Goal: Task Accomplishment & Management: Complete application form

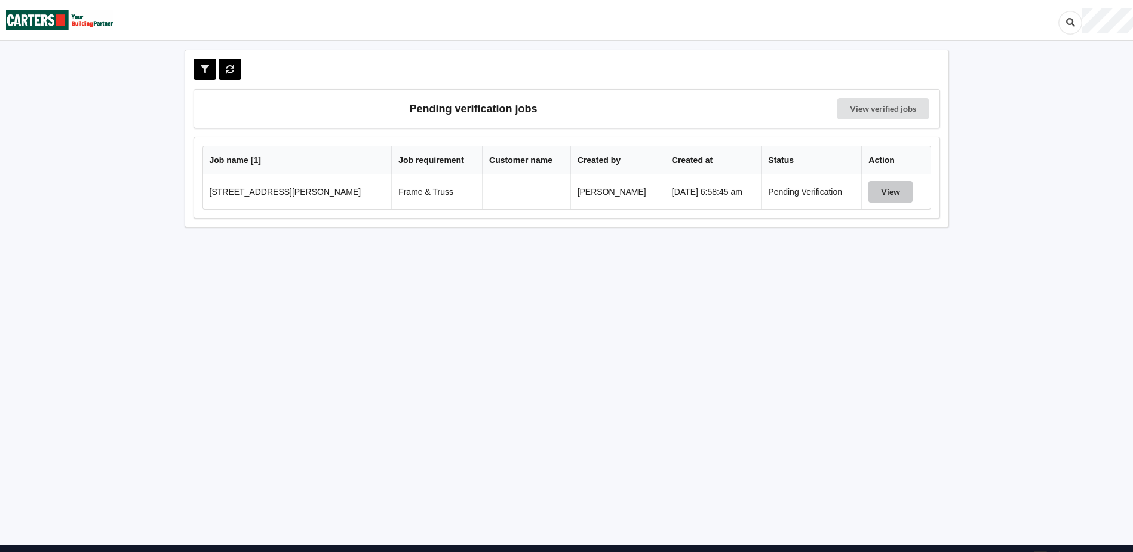
click at [910, 189] on button "View" at bounding box center [891, 192] width 44 height 22
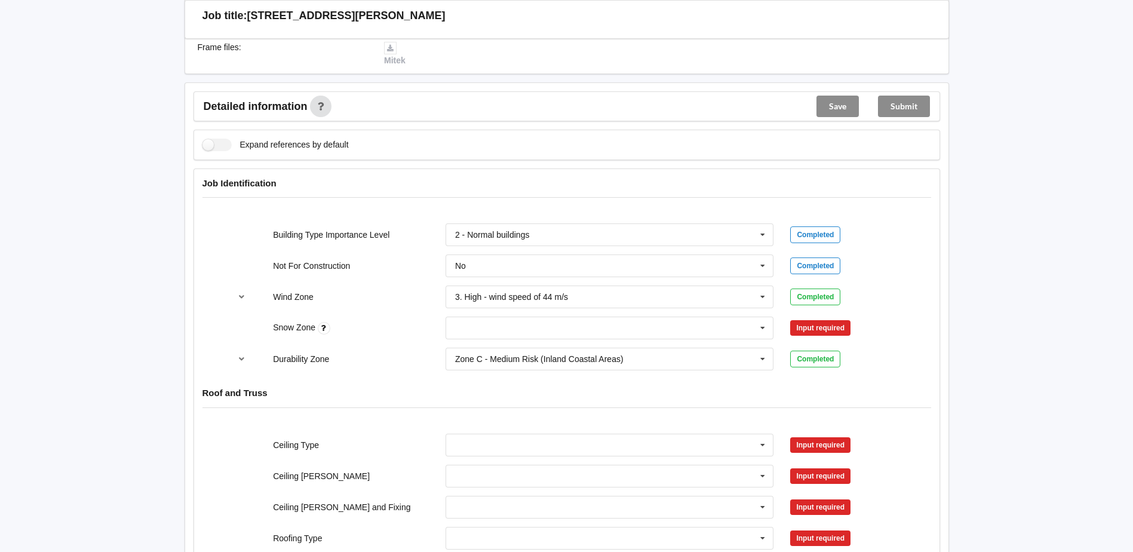
scroll to position [359, 0]
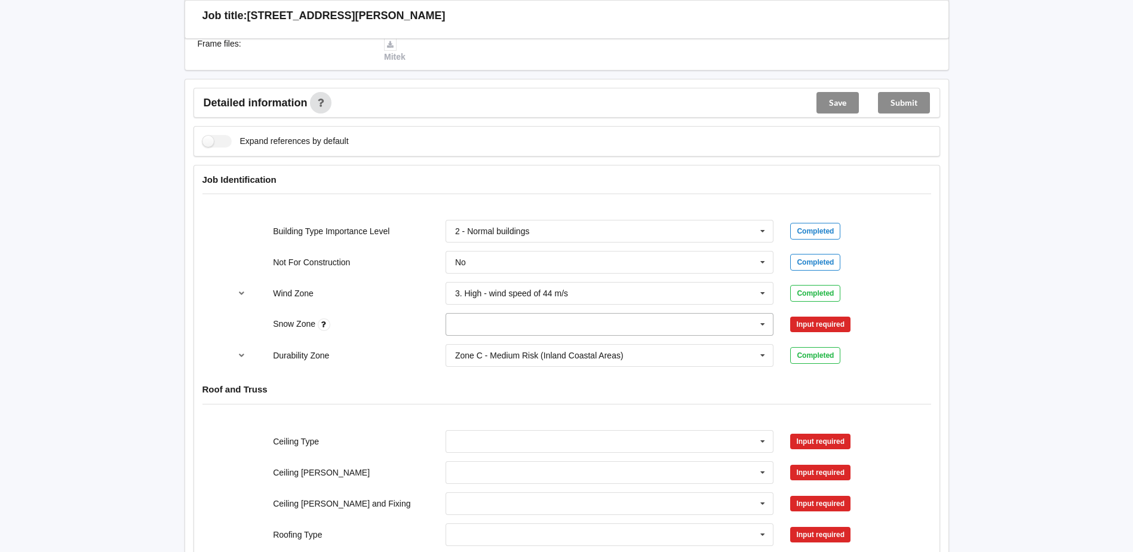
click at [761, 321] on icon at bounding box center [763, 325] width 18 height 22
click at [528, 348] on div "N0" at bounding box center [609, 346] width 327 height 22
click at [817, 327] on button "Confirm input" at bounding box center [826, 325] width 71 height 20
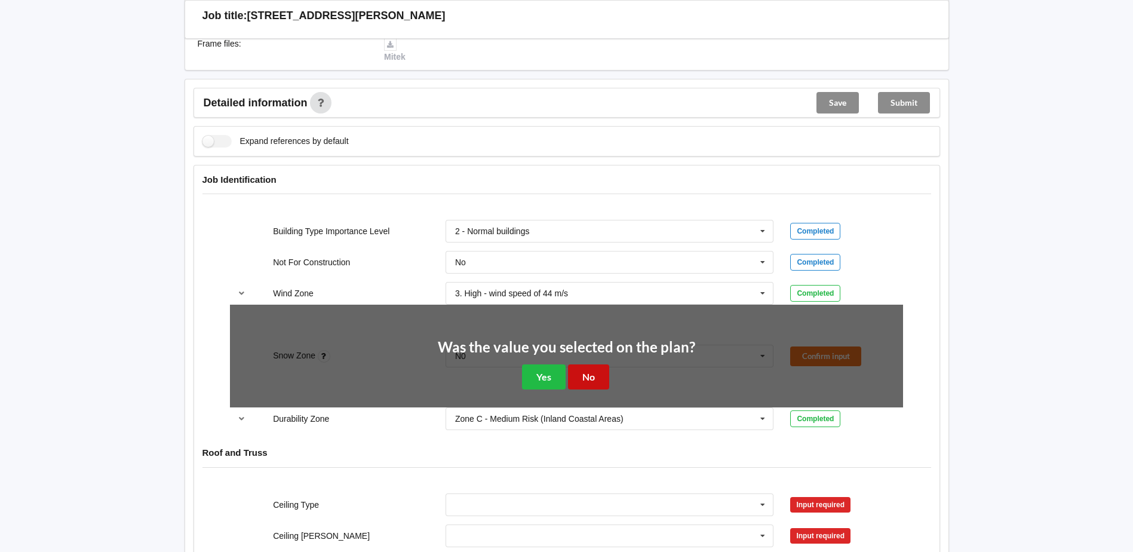
click at [579, 369] on button "No" at bounding box center [588, 376] width 41 height 24
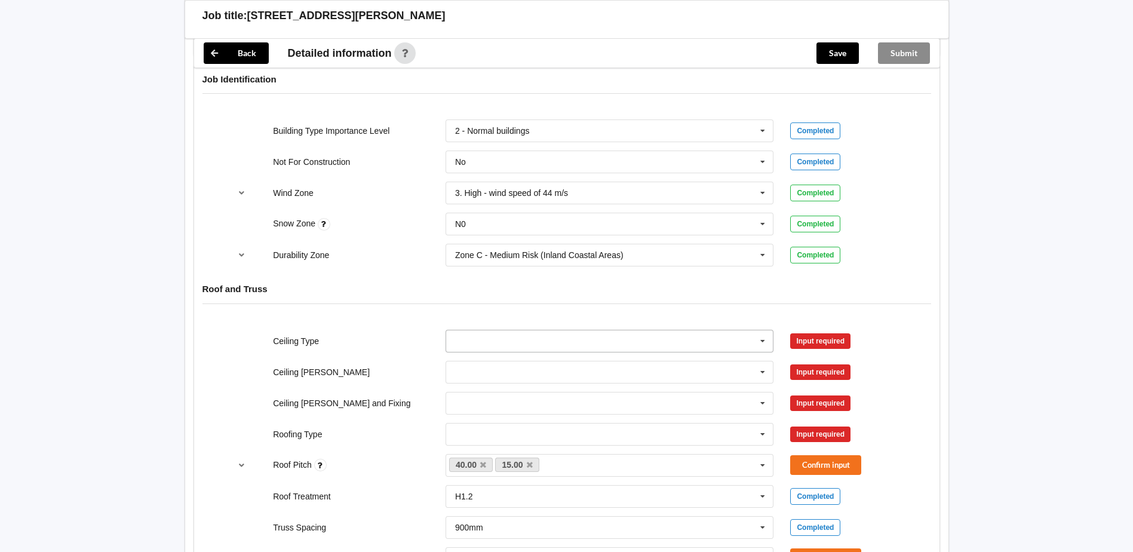
scroll to position [478, 0]
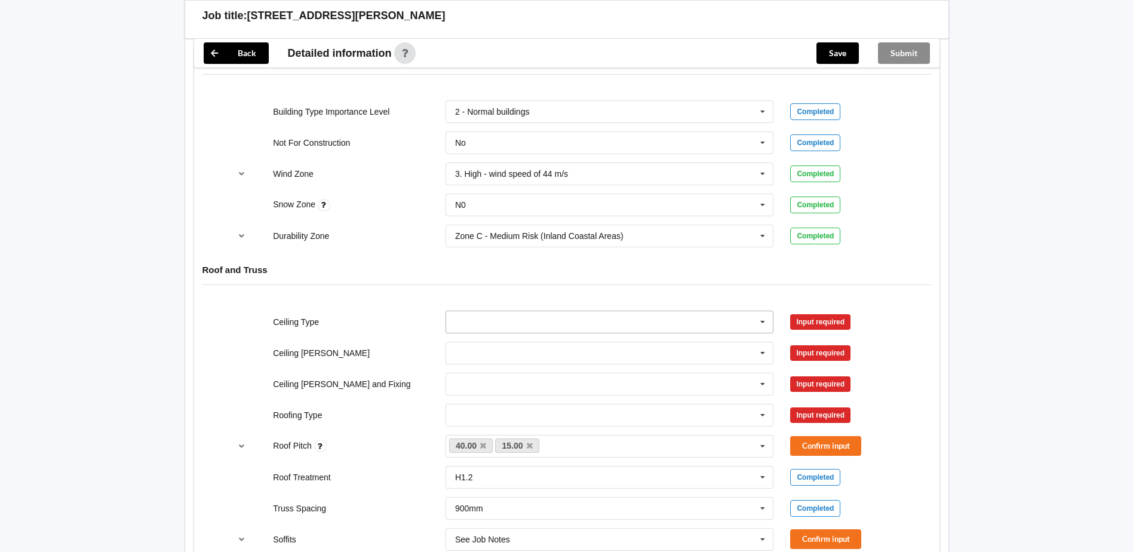
drag, startPoint x: 769, startPoint y: 318, endPoint x: 752, endPoint y: 322, distance: 17.7
click at [768, 318] on icon at bounding box center [763, 322] width 18 height 22
drag, startPoint x: 507, startPoint y: 408, endPoint x: 611, endPoint y: 355, distance: 117.3
click at [505, 407] on div "13mm Gib" at bounding box center [609, 410] width 327 height 22
click at [766, 350] on icon at bounding box center [763, 353] width 18 height 22
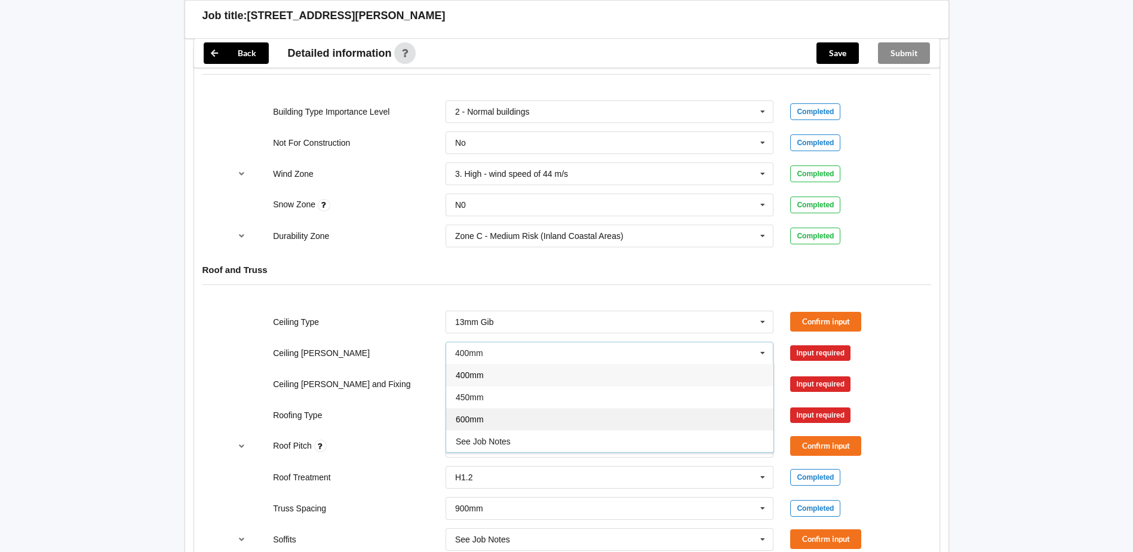
click at [562, 416] on div "600mm" at bounding box center [609, 419] width 327 height 22
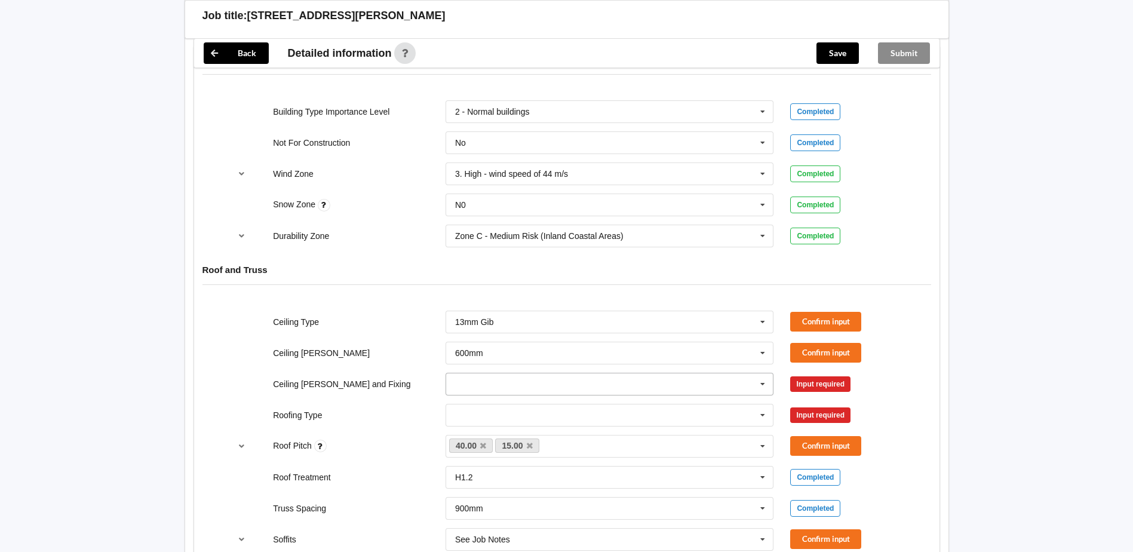
click at [762, 385] on icon at bounding box center [763, 384] width 18 height 22
click at [598, 493] on div "Suspended - Metal on clips or Grid" at bounding box center [609, 494] width 327 height 22
click at [821, 321] on button "Confirm input" at bounding box center [826, 322] width 71 height 20
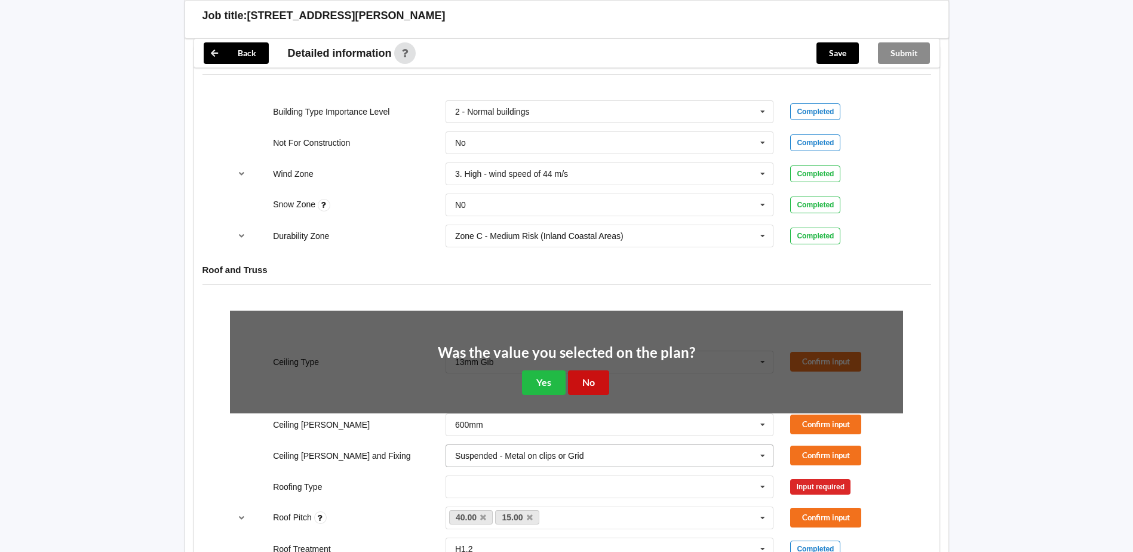
drag, startPoint x: 596, startPoint y: 377, endPoint x: 618, endPoint y: 372, distance: 22.0
click at [597, 377] on button "No" at bounding box center [588, 382] width 41 height 24
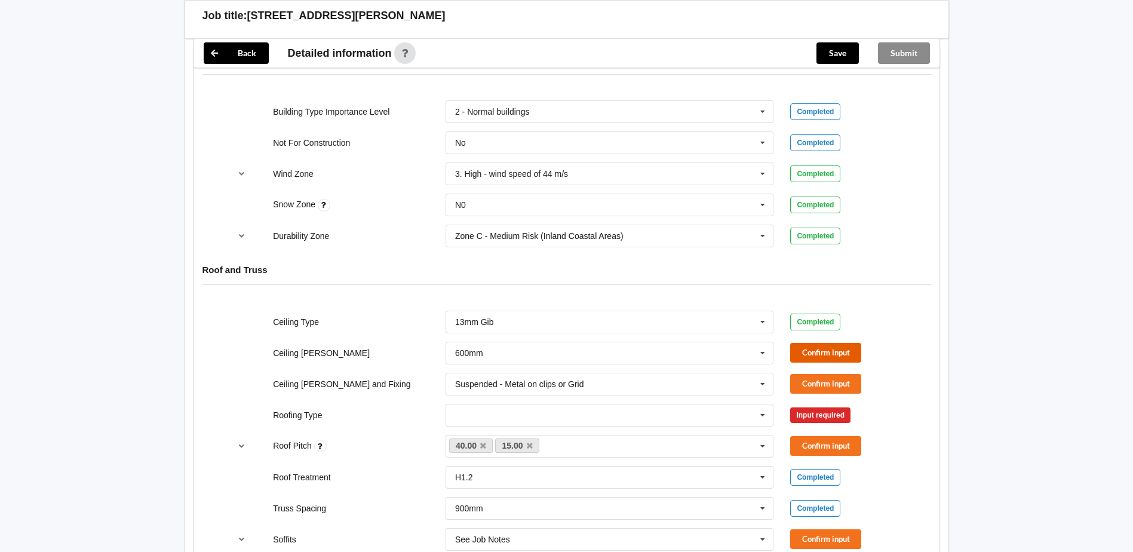
click at [819, 350] on button "Confirm input" at bounding box center [826, 353] width 71 height 20
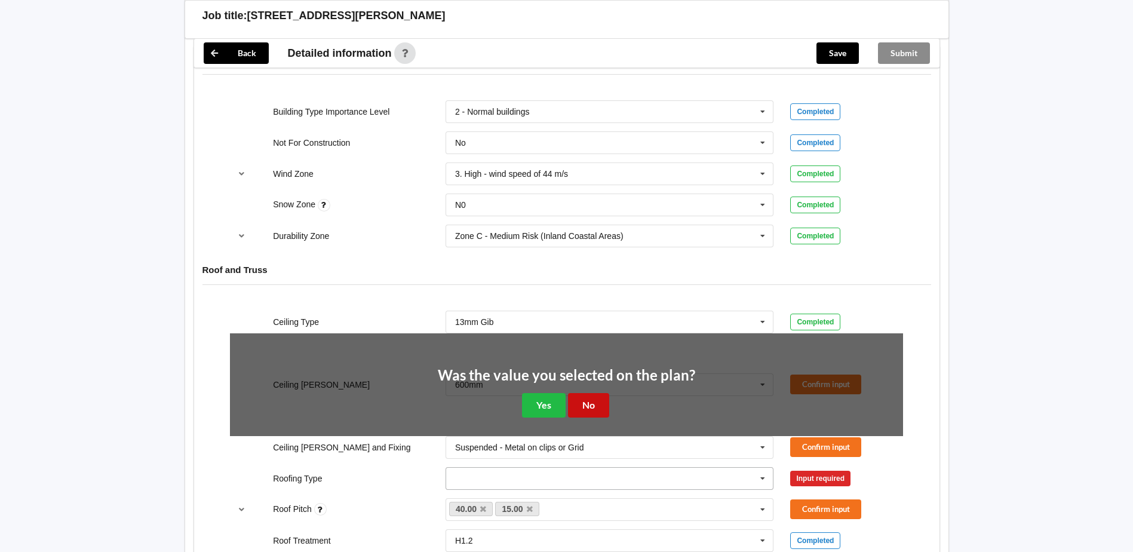
drag, startPoint x: 592, startPoint y: 406, endPoint x: 599, endPoint y: 404, distance: 8.1
click at [592, 406] on button "No" at bounding box center [588, 405] width 41 height 24
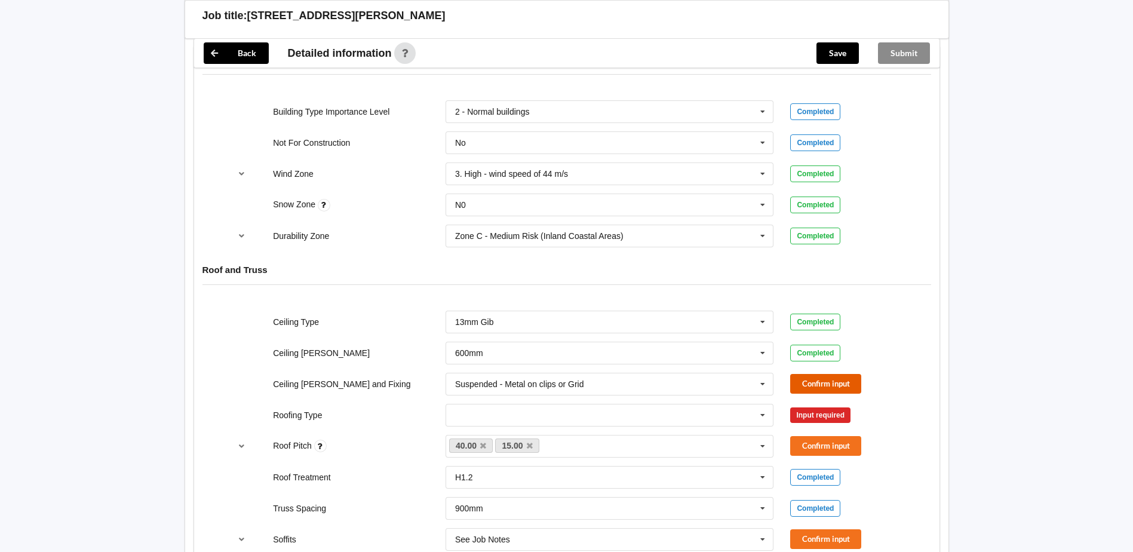
click at [810, 379] on button "Confirm input" at bounding box center [826, 384] width 71 height 20
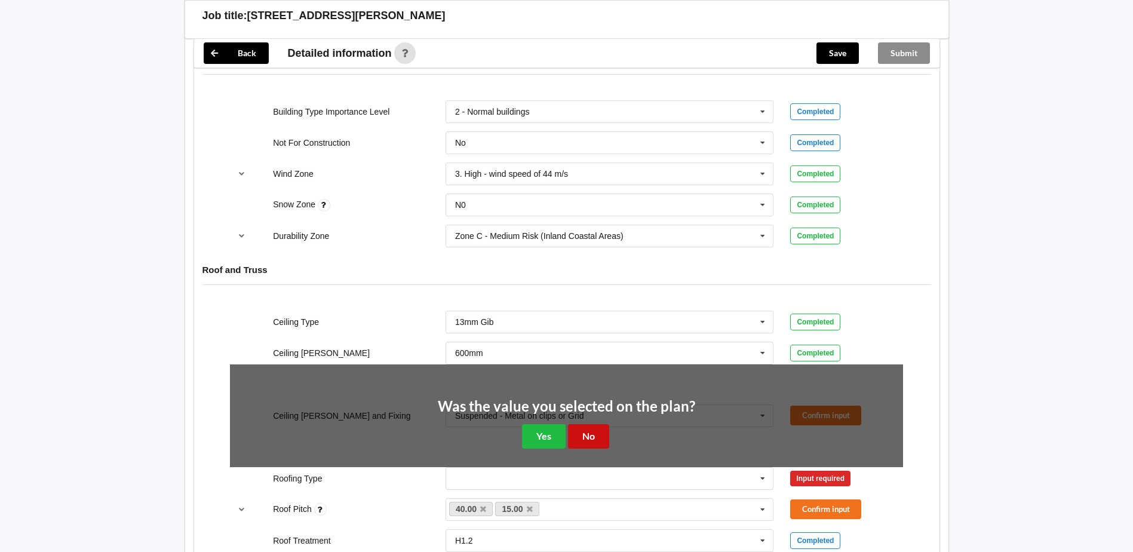
click at [598, 438] on button "No" at bounding box center [588, 436] width 41 height 24
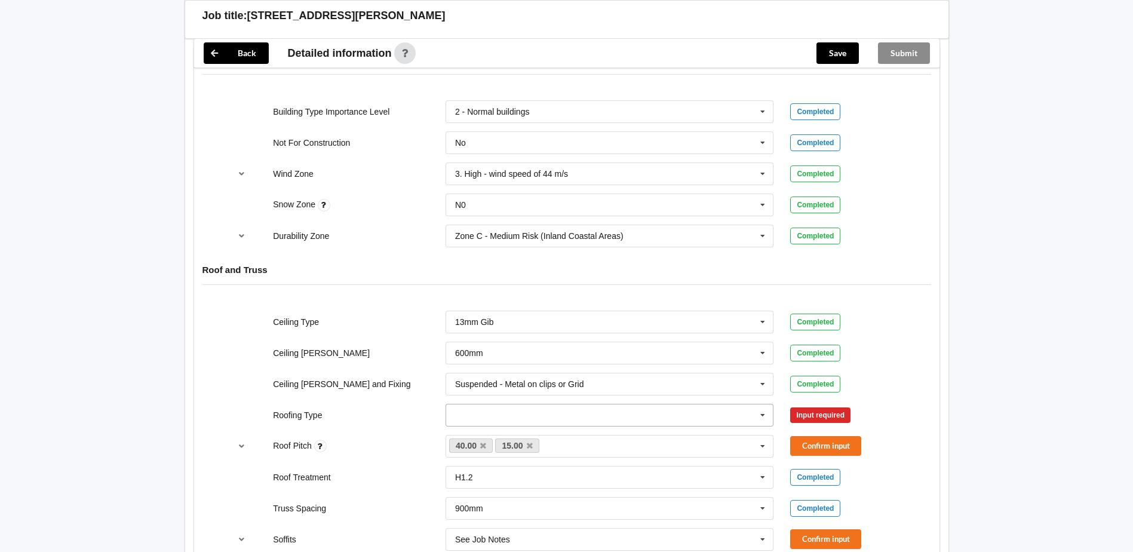
click at [768, 411] on icon at bounding box center [763, 416] width 18 height 22
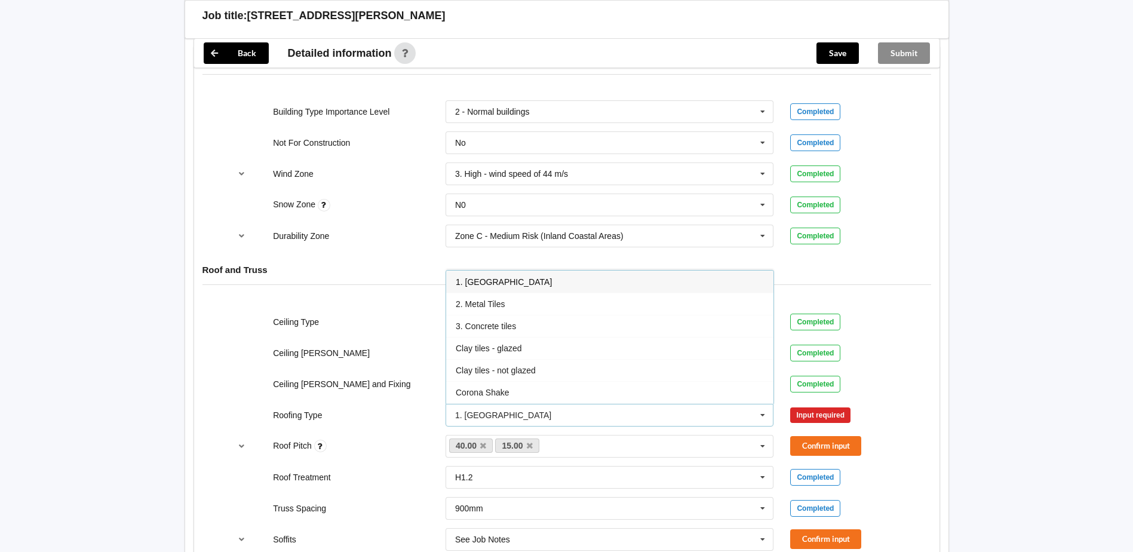
click at [560, 279] on div "1. [GEOGRAPHIC_DATA]" at bounding box center [609, 282] width 327 height 22
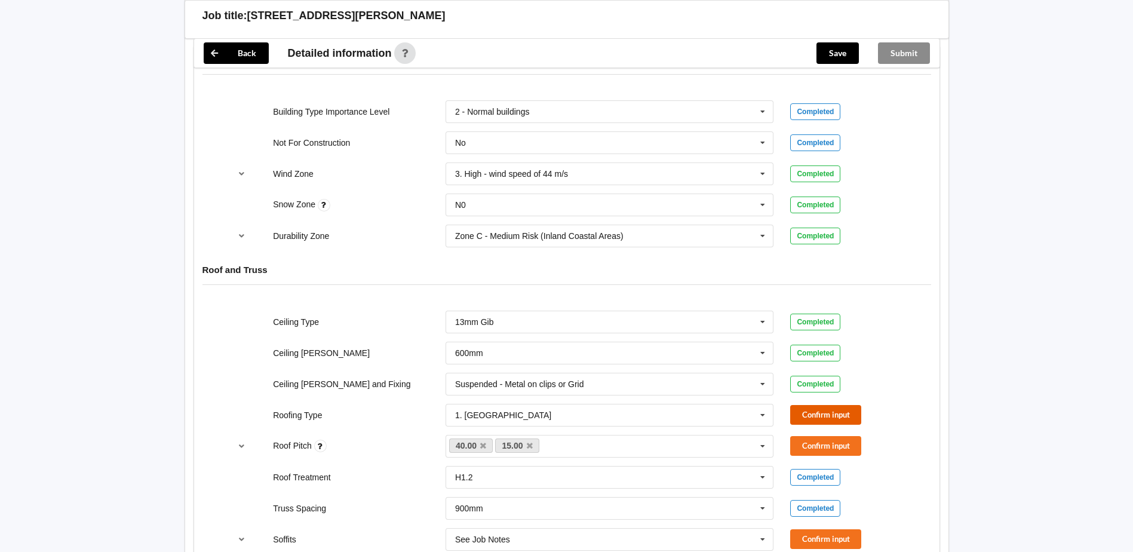
click at [832, 418] on button "Confirm input" at bounding box center [826, 415] width 71 height 20
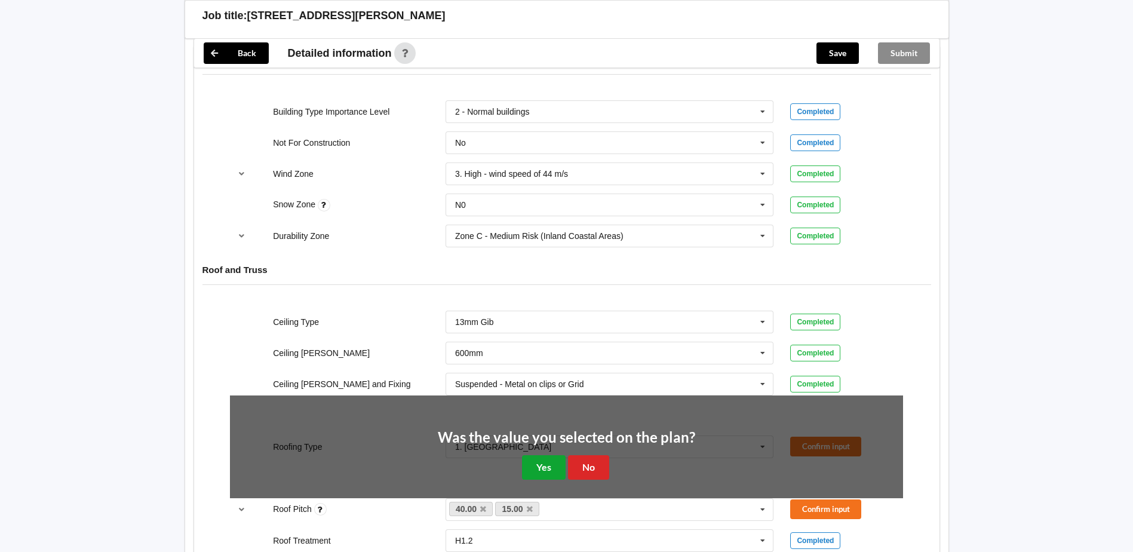
click at [551, 467] on button "Yes" at bounding box center [544, 467] width 44 height 24
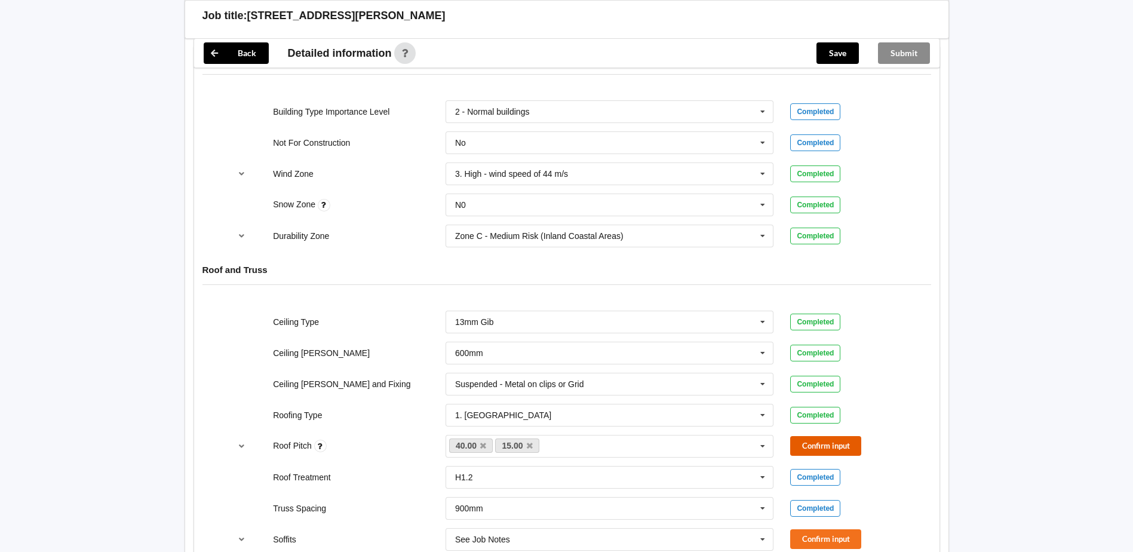
click at [846, 445] on button "Confirm input" at bounding box center [826, 446] width 71 height 20
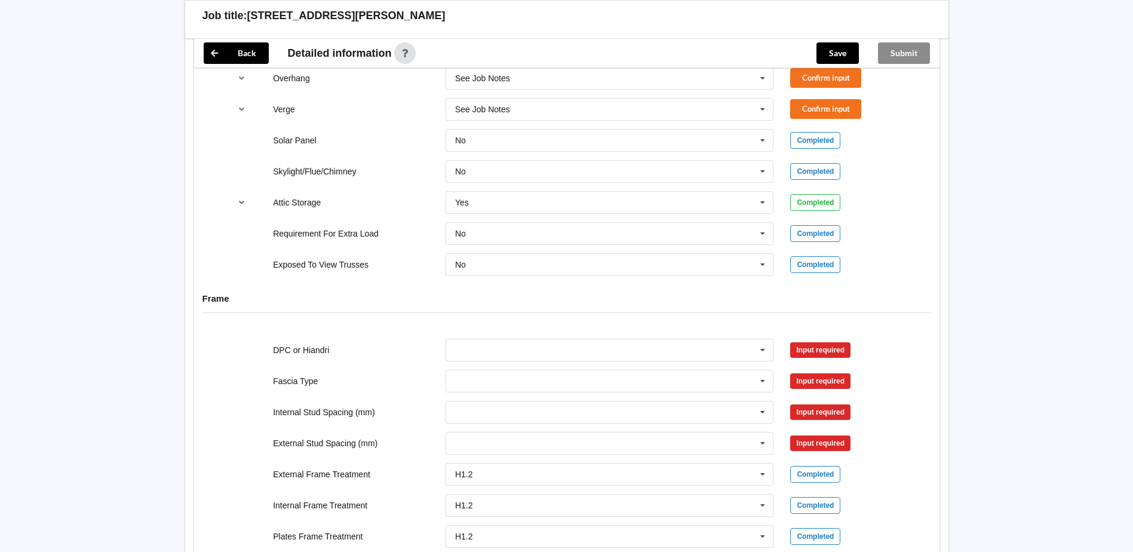
scroll to position [837, 0]
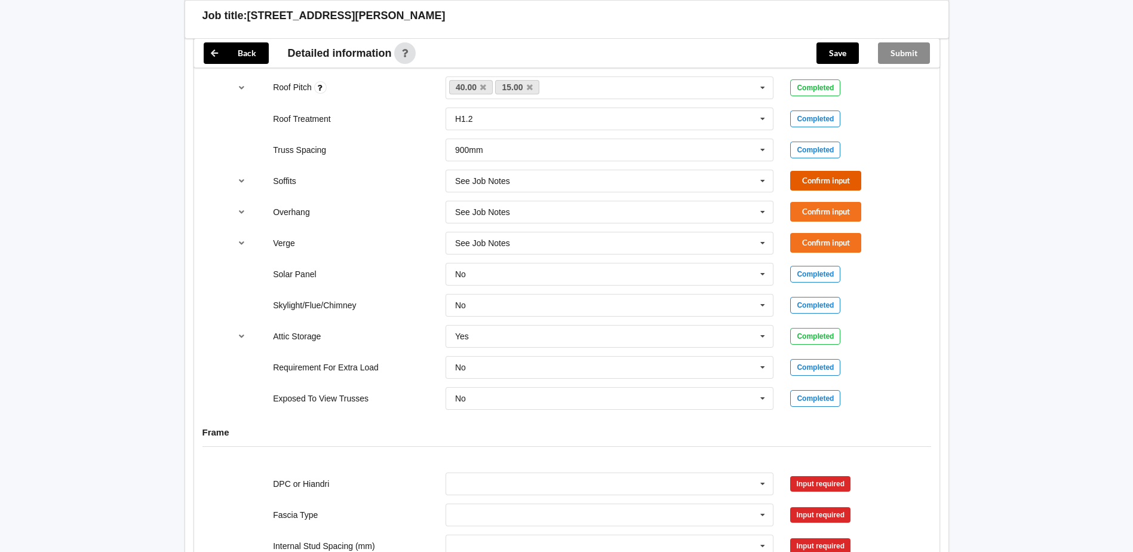
click at [837, 180] on button "Confirm input" at bounding box center [826, 181] width 71 height 20
click at [823, 209] on button "Confirm input" at bounding box center [826, 212] width 71 height 20
click at [818, 244] on button "Confirm input" at bounding box center [826, 243] width 71 height 20
click at [243, 333] on icon "reference-toggle" at bounding box center [242, 335] width 10 height 7
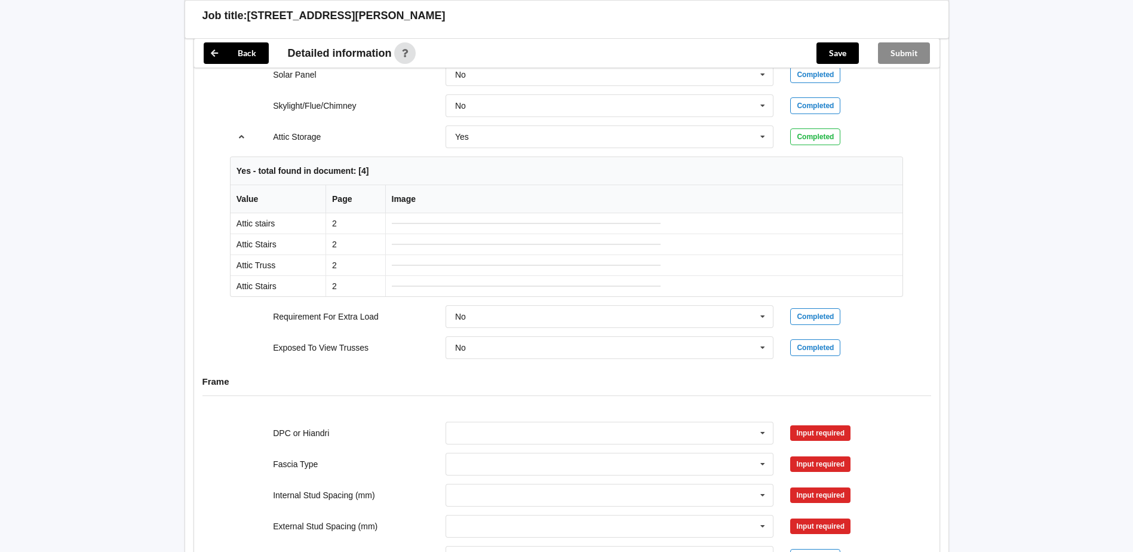
scroll to position [1016, 0]
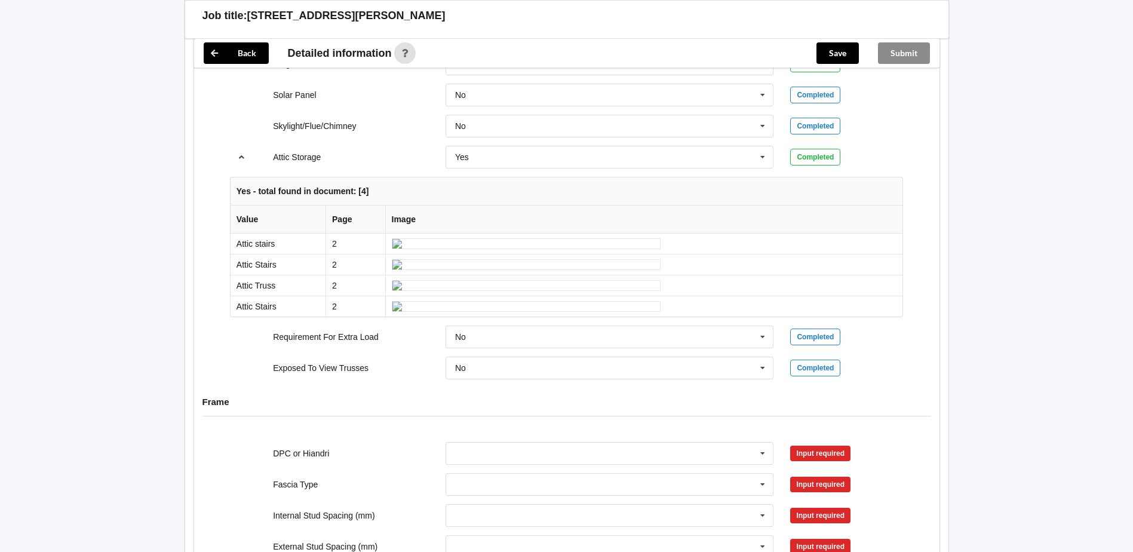
click at [244, 155] on icon "reference-toggle" at bounding box center [242, 156] width 10 height 7
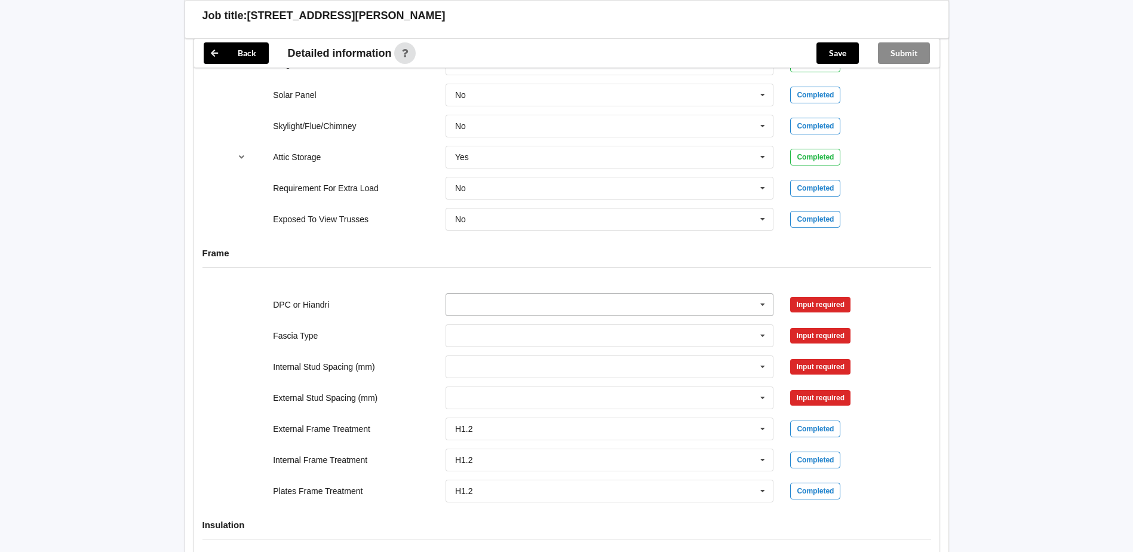
click at [765, 302] on icon at bounding box center [763, 305] width 18 height 22
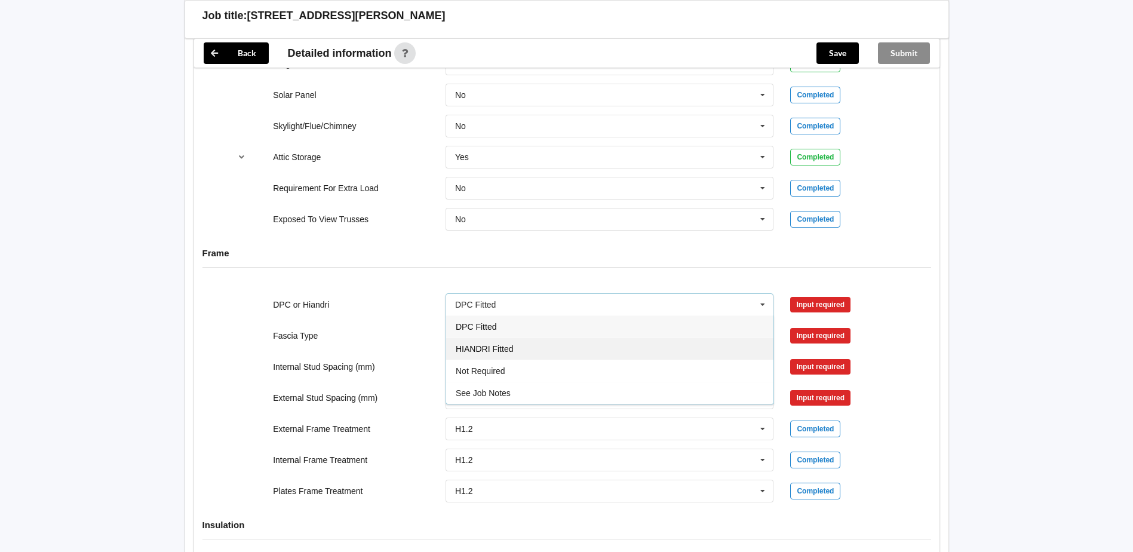
click at [557, 351] on div "HIANDRI Fitted" at bounding box center [609, 349] width 327 height 22
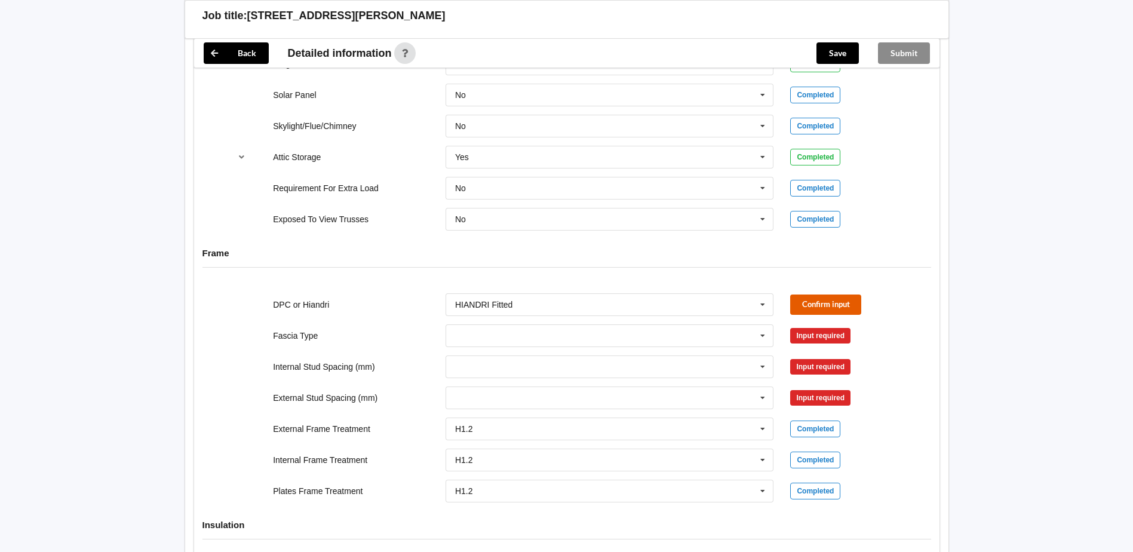
click at [828, 300] on button "Confirm input" at bounding box center [826, 305] width 71 height 20
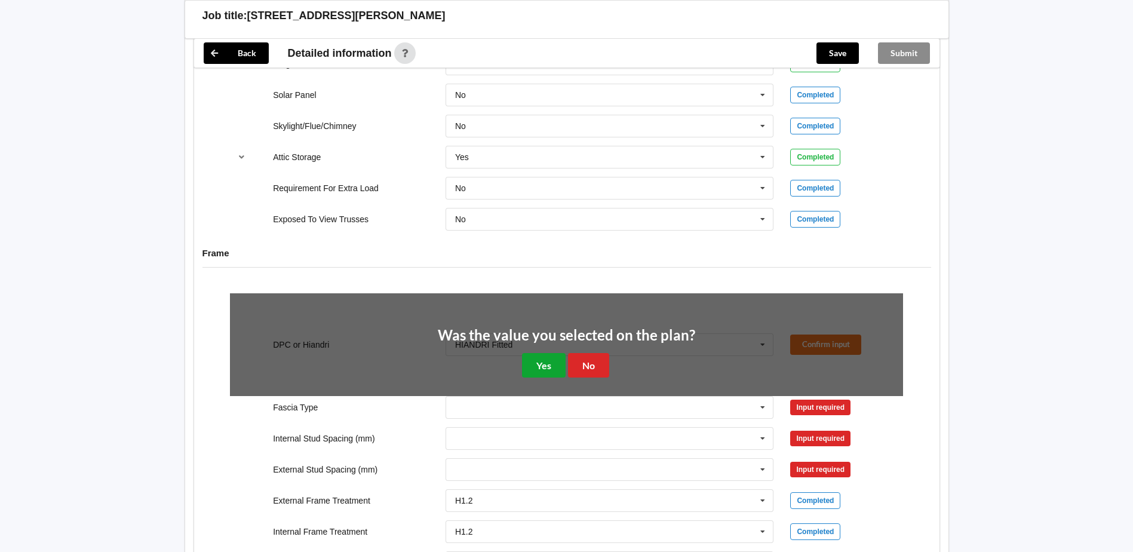
drag, startPoint x: 537, startPoint y: 366, endPoint x: 588, endPoint y: 351, distance: 53.7
click at [538, 366] on button "Yes" at bounding box center [544, 365] width 44 height 24
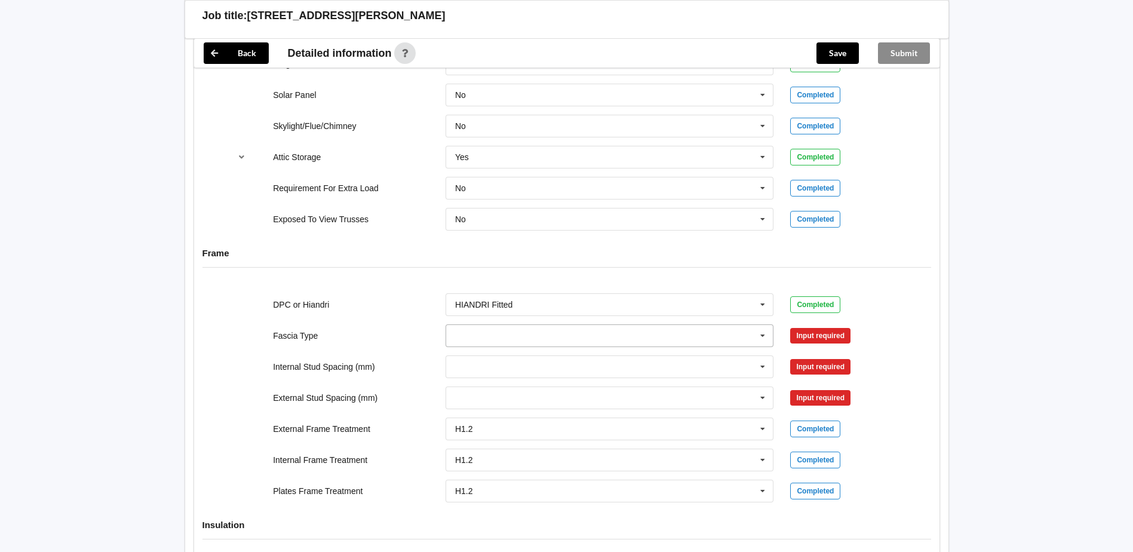
click at [765, 337] on icon at bounding box center [763, 336] width 18 height 22
click at [572, 441] on div "See Job Notes" at bounding box center [609, 441] width 327 height 22
click at [814, 335] on button "Confirm input" at bounding box center [826, 336] width 71 height 20
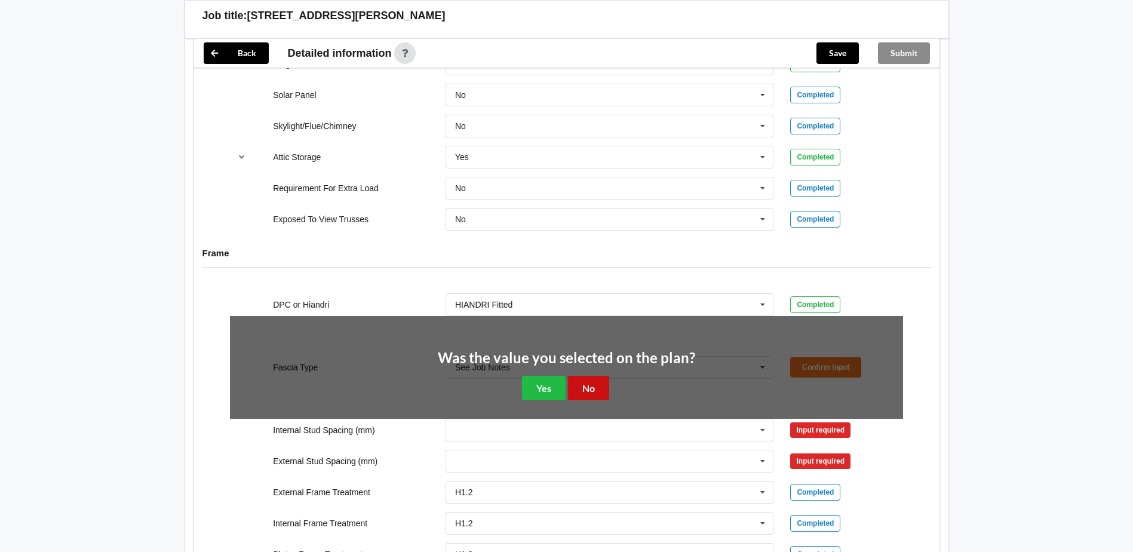
click at [590, 385] on button "No" at bounding box center [588, 388] width 41 height 24
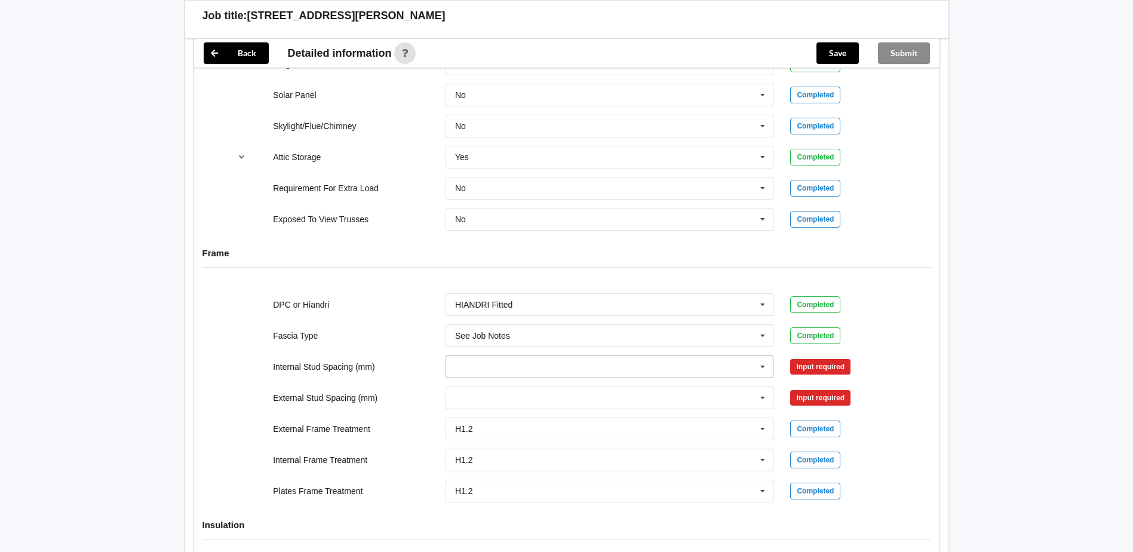
click at [765, 364] on icon at bounding box center [763, 367] width 18 height 22
click at [614, 451] on div "Multiple Values – See As Per Plan" at bounding box center [609, 456] width 327 height 22
click at [830, 357] on button "Confirm input" at bounding box center [826, 367] width 71 height 20
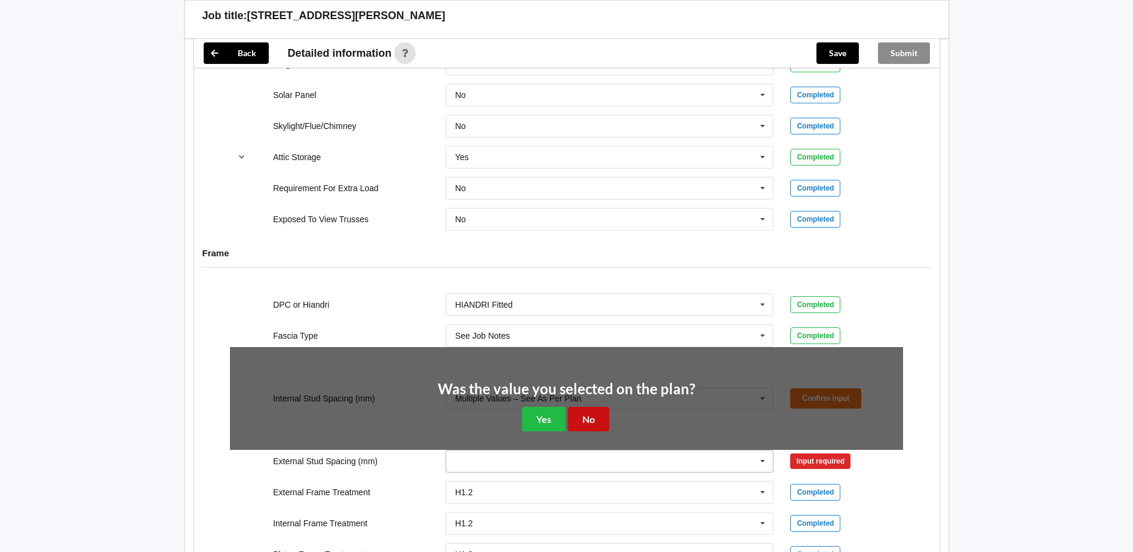
drag, startPoint x: 595, startPoint y: 419, endPoint x: 687, endPoint y: 406, distance: 93.0
click at [596, 419] on button "No" at bounding box center [588, 419] width 41 height 24
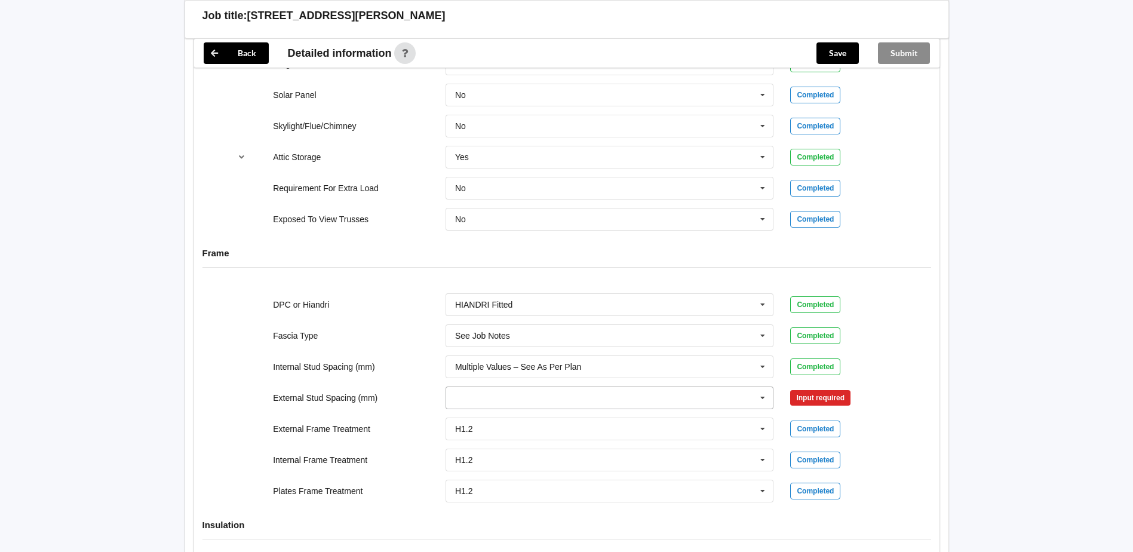
drag, startPoint x: 767, startPoint y: 397, endPoint x: 635, endPoint y: 389, distance: 131.7
click at [764, 397] on icon at bounding box center [763, 398] width 18 height 22
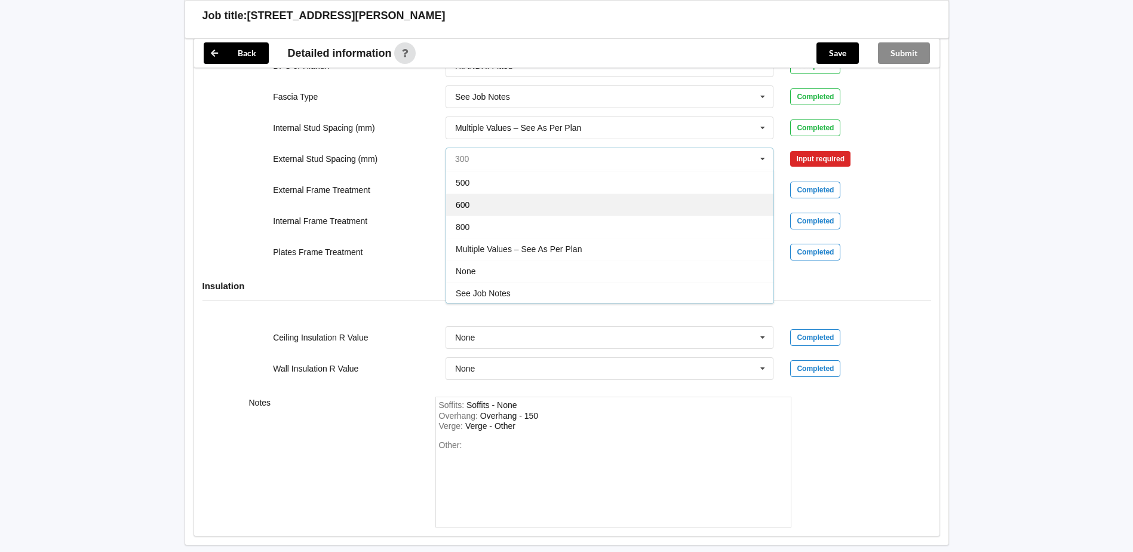
scroll to position [66, 0]
click at [569, 249] on span "Multiple Values – See As Per Plan" at bounding box center [519, 248] width 126 height 10
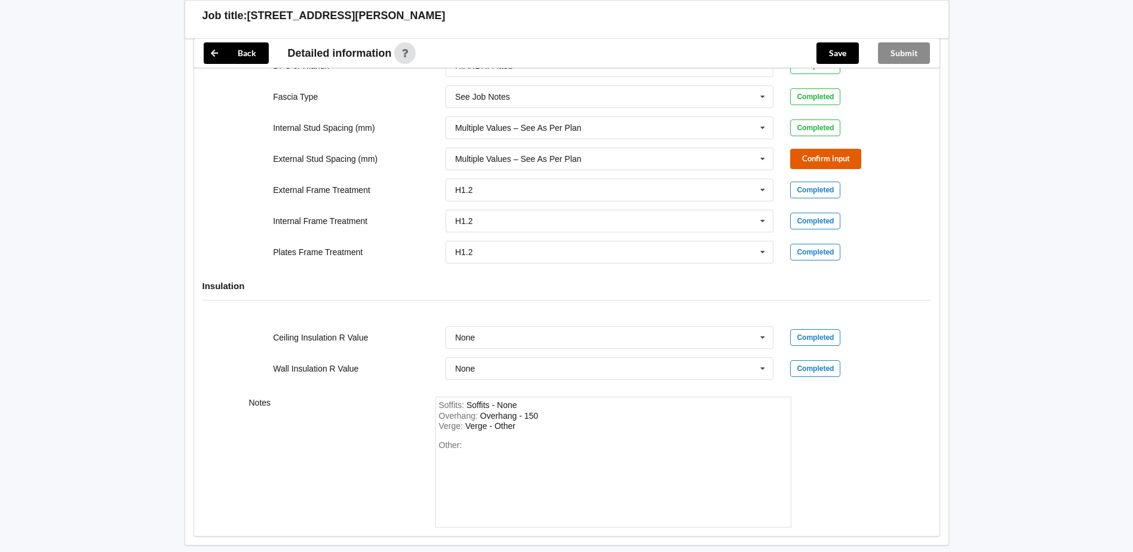
click at [804, 168] on button "Confirm input" at bounding box center [826, 159] width 71 height 20
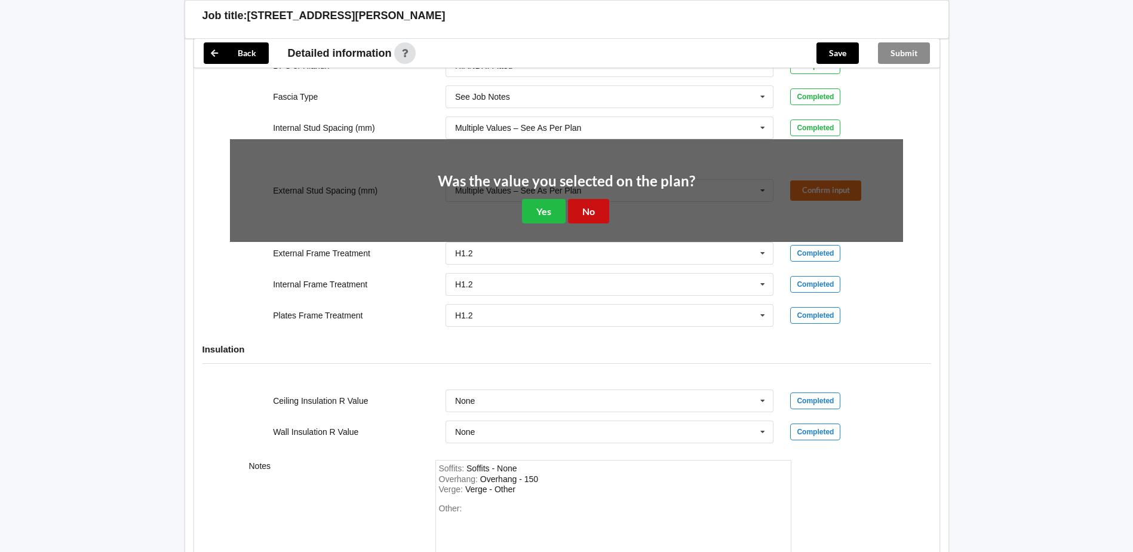
click at [590, 203] on button "No" at bounding box center [588, 211] width 41 height 24
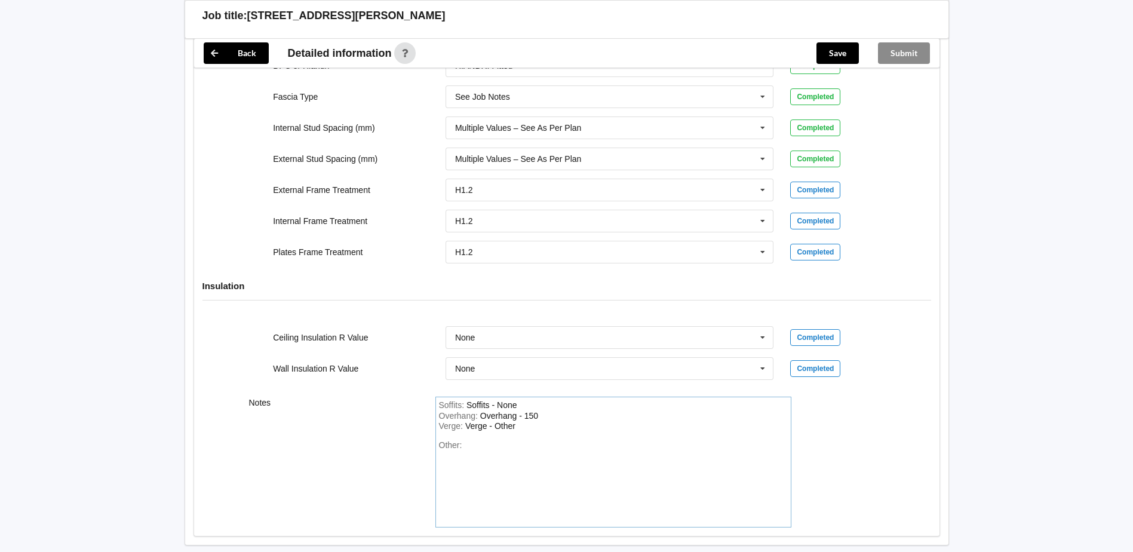
click at [525, 427] on div "Verge : Verge - Other" at bounding box center [613, 426] width 349 height 11
click at [837, 48] on button "Save" at bounding box center [838, 53] width 42 height 22
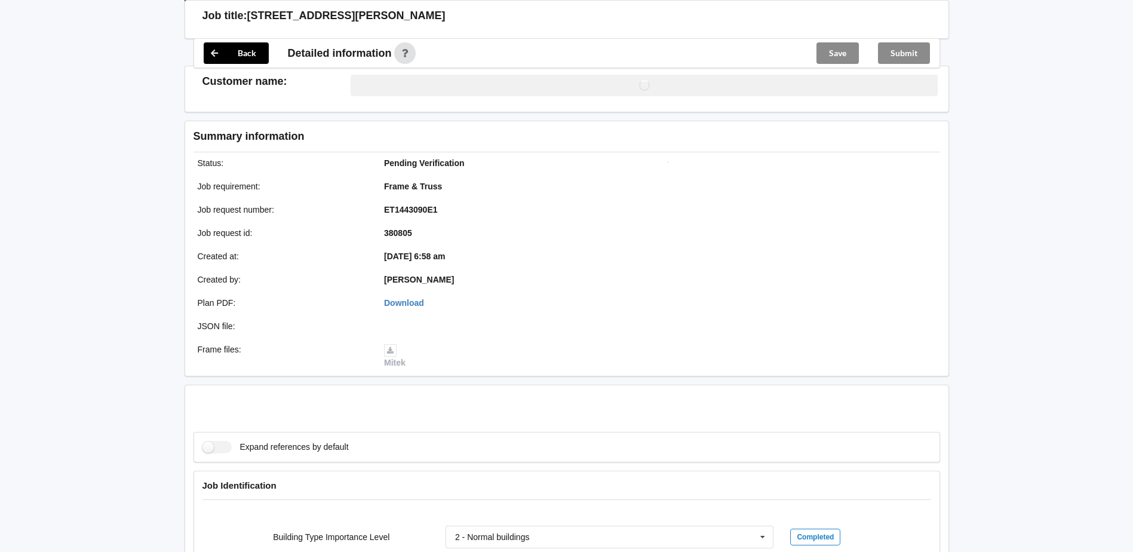
scroll to position [1255, 0]
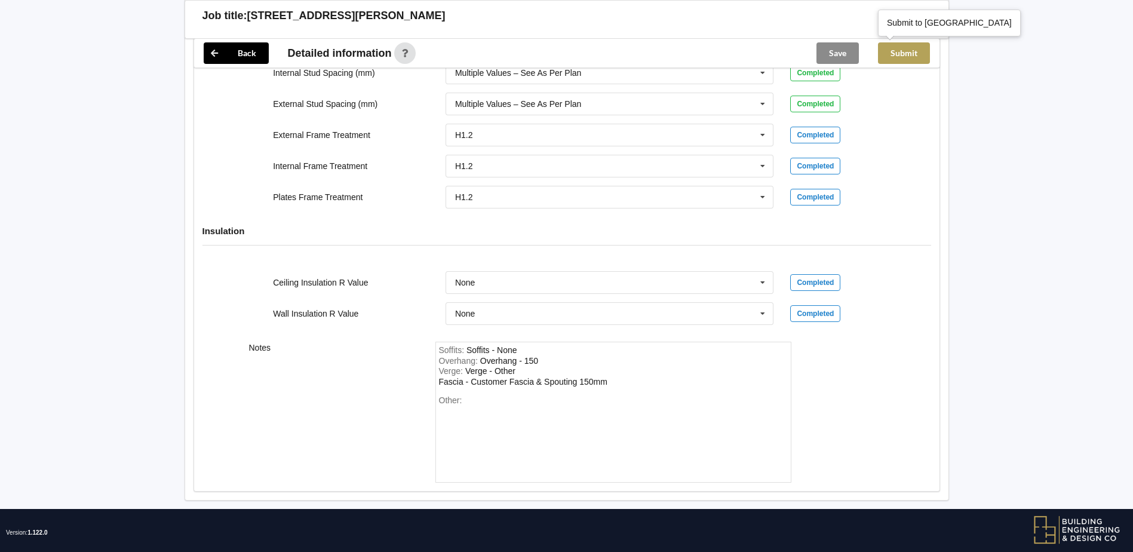
click at [914, 55] on button "Submit" at bounding box center [904, 53] width 52 height 22
